Goal: Task Accomplishment & Management: Complete application form

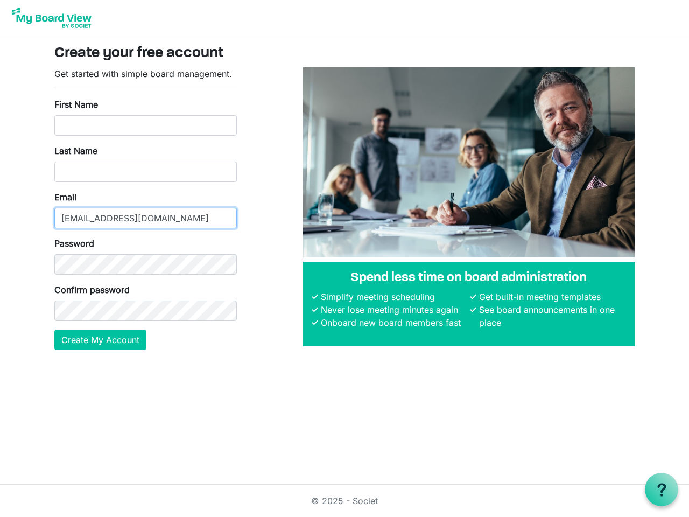
click at [145, 208] on input "[EMAIL_ADDRESS][DOMAIN_NAME]" at bounding box center [145, 218] width 183 height 20
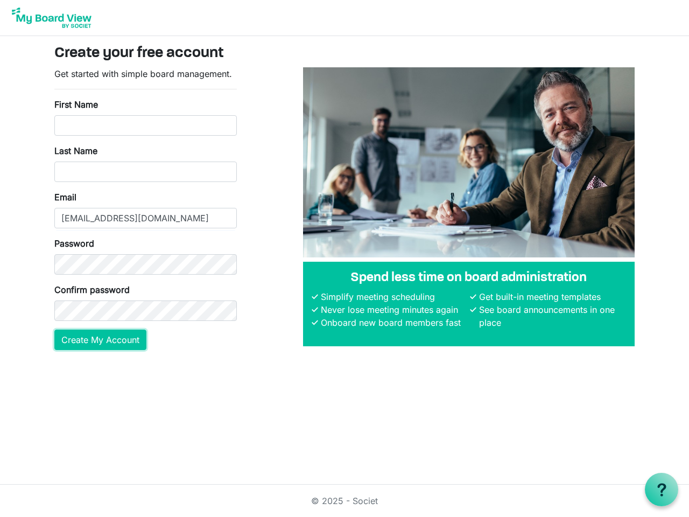
click at [101, 340] on button "Create My Account" at bounding box center [100, 340] width 92 height 20
click at [662, 489] on use at bounding box center [661, 489] width 9 height 13
